Goal: Navigation & Orientation: Find specific page/section

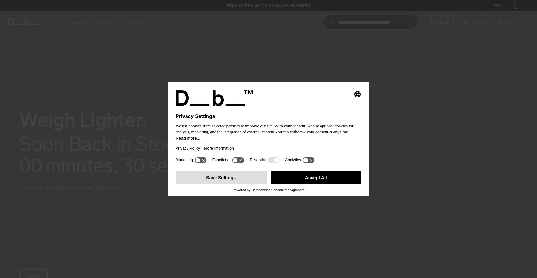
click at [217, 184] on button "Save Settings" at bounding box center [220, 177] width 91 height 13
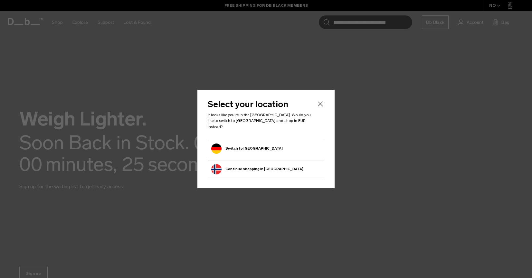
click at [260, 169] on button "Continue browsing Norway store Continue shopping in Norway" at bounding box center [257, 169] width 92 height 10
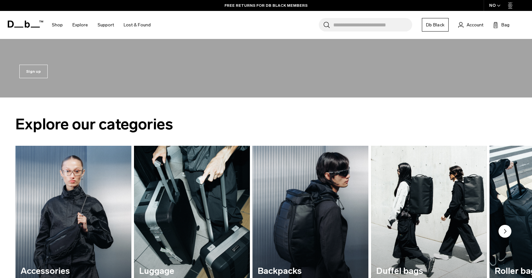
scroll to position [317, 0]
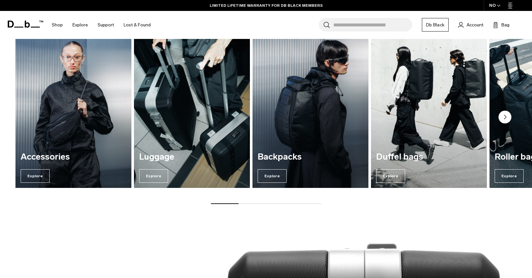
click at [440, 139] on img "4 / 7" at bounding box center [428, 109] width 119 height 161
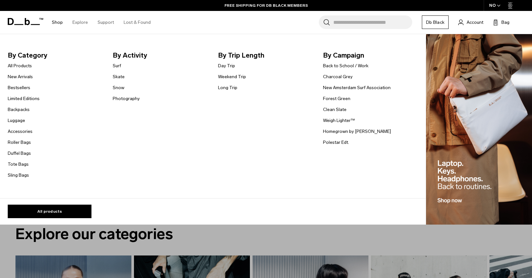
scroll to position [206, 0]
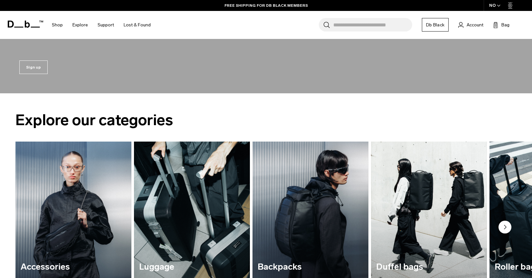
click at [168, 237] on img "2 / 7" at bounding box center [191, 219] width 119 height 161
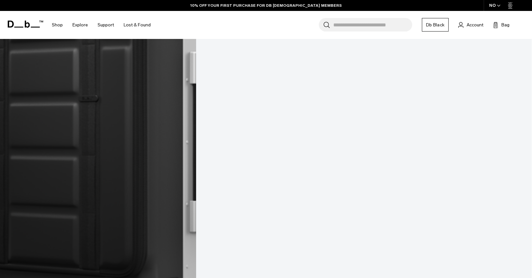
scroll to position [243, 0]
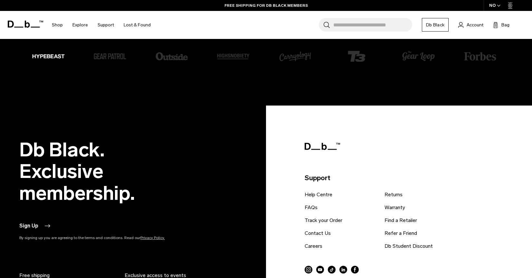
scroll to position [1219, 0]
